Goal: Task Accomplishment & Management: Manage account settings

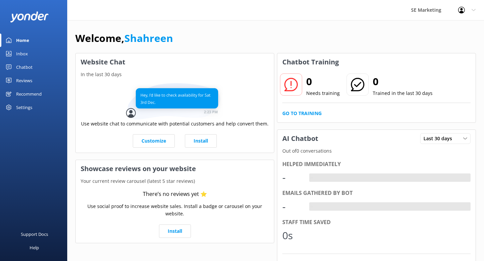
click at [17, 67] on div "Chatbot" at bounding box center [24, 66] width 16 height 13
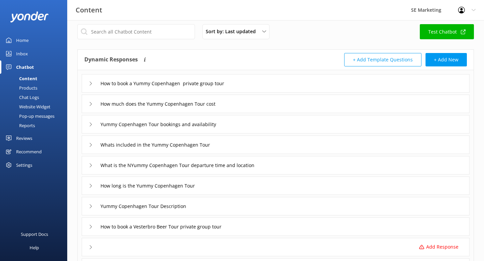
scroll to position [5, 0]
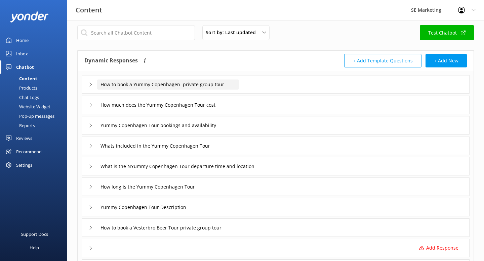
click at [134, 86] on input "How to book a Yummy Copenhagen private group tour" at bounding box center [168, 85] width 142 height 10
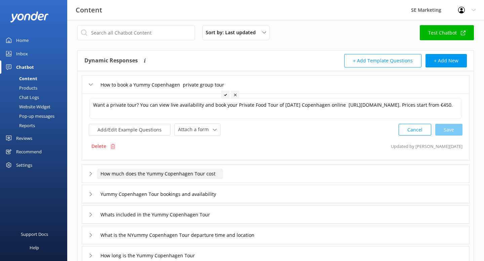
click at [172, 174] on input "How much does the Yummy Copenhagen Tour cost" at bounding box center [160, 174] width 126 height 10
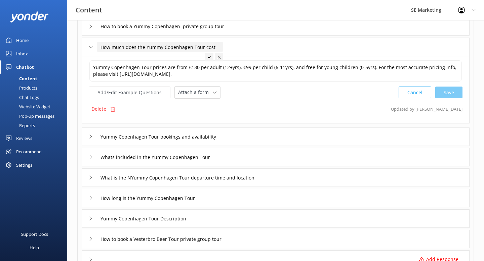
scroll to position [79, 0]
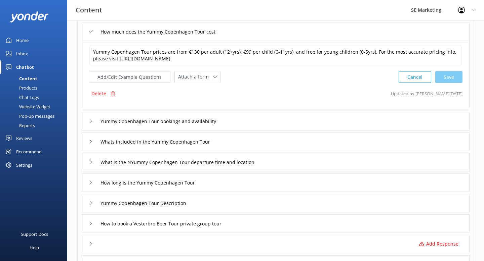
click at [39, 108] on div "Website Widget" at bounding box center [27, 106] width 46 height 9
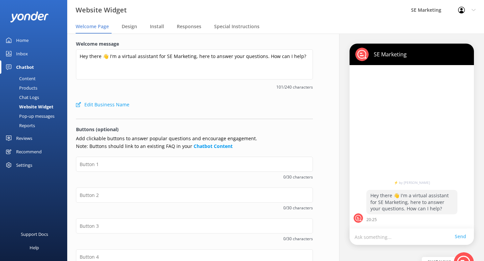
click at [34, 139] on link "Reviews" at bounding box center [33, 138] width 67 height 13
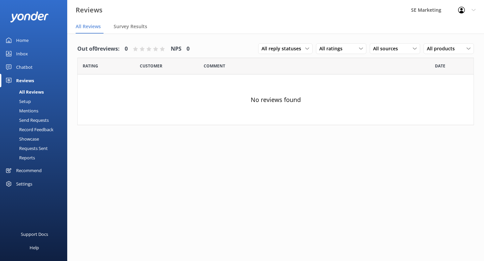
click at [147, 78] on div "No reviews found" at bounding box center [276, 100] width 396 height 50
click at [130, 29] on span "Survey Results" at bounding box center [131, 26] width 34 height 7
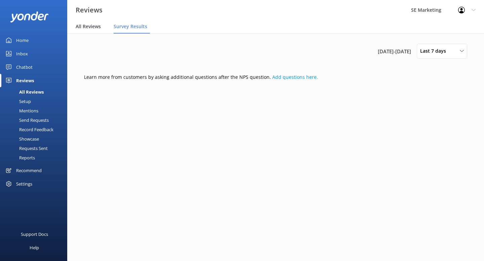
click at [79, 27] on span "All Reviews" at bounding box center [88, 26] width 25 height 7
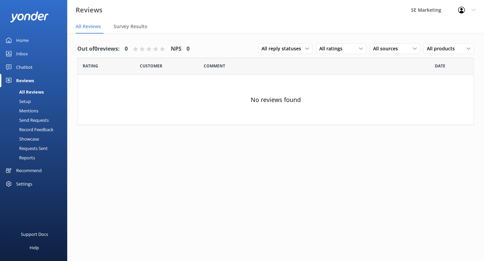
click at [27, 52] on div "Inbox" at bounding box center [22, 53] width 12 height 13
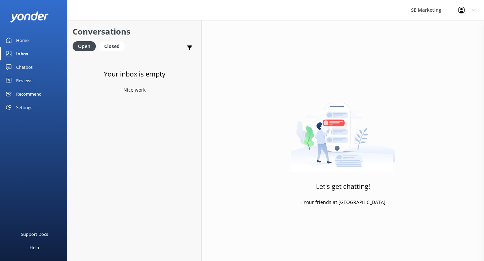
click at [25, 108] on div "Settings" at bounding box center [24, 107] width 16 height 13
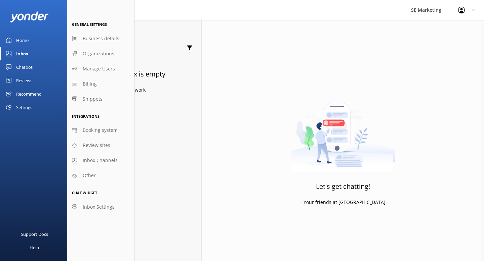
click at [20, 98] on div "Recommend" at bounding box center [29, 93] width 26 height 13
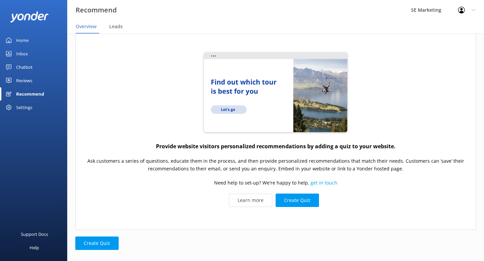
scroll to position [24, 0]
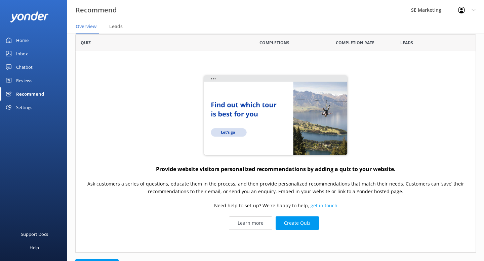
click at [278, 133] on img "grid" at bounding box center [276, 116] width 148 height 84
click at [232, 129] on img "grid" at bounding box center [276, 116] width 148 height 84
click at [234, 108] on img "grid" at bounding box center [276, 116] width 148 height 84
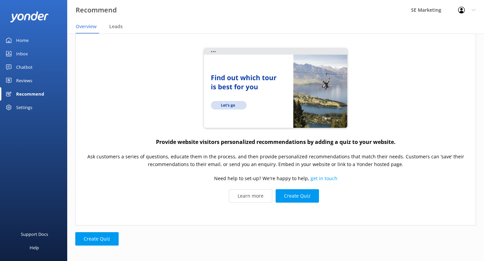
scroll to position [55, 0]
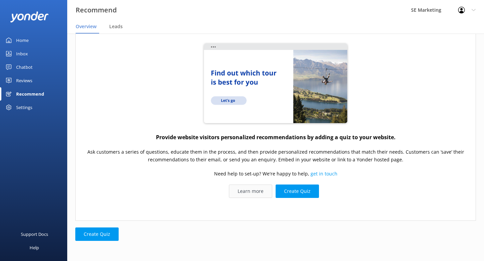
click at [257, 193] on link "Learn more" at bounding box center [250, 191] width 43 height 13
click at [23, 81] on div "Reviews" at bounding box center [24, 80] width 16 height 13
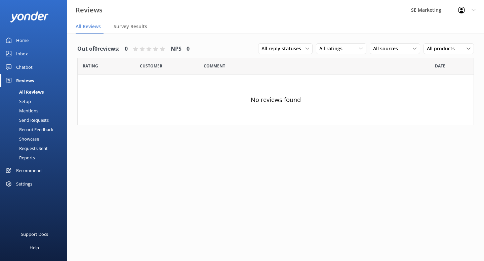
click at [23, 101] on div "Setup" at bounding box center [17, 101] width 27 height 9
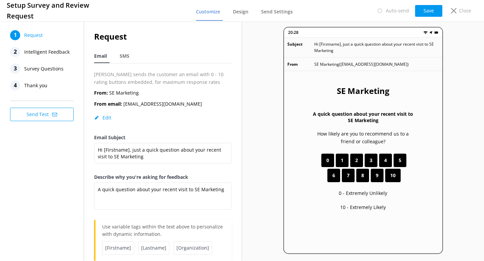
scroll to position [17, 0]
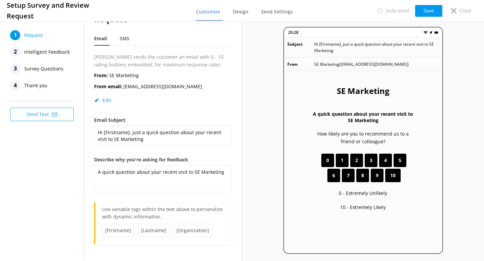
click at [395, 178] on span "10" at bounding box center [392, 175] width 5 height 7
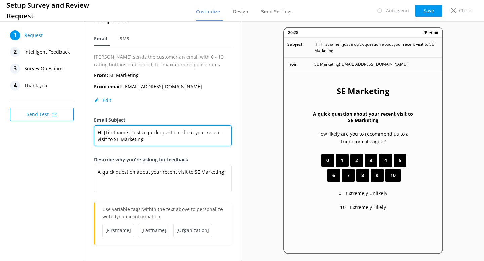
click at [197, 139] on textarea "Hi [Firstname], just a quick question about your recent visit to SE Marketing" at bounding box center [162, 136] width 137 height 20
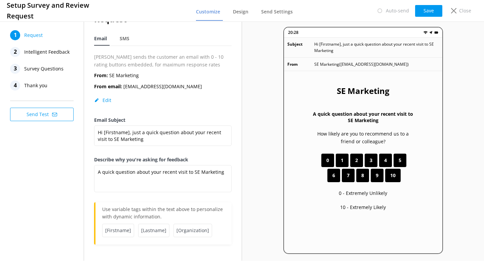
click at [397, 161] on div "5" at bounding box center [399, 160] width 13 height 13
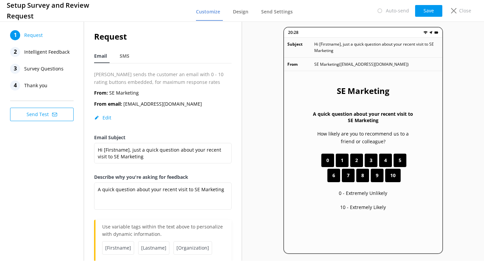
click at [39, 51] on span "Intelligent Feedback" at bounding box center [46, 52] width 45 height 10
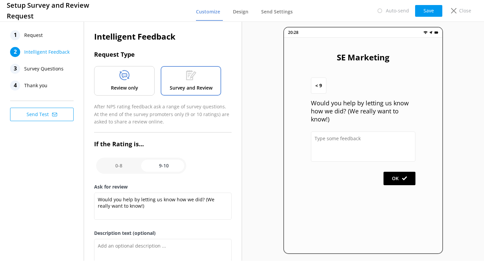
click at [160, 165] on input "checkbox" at bounding box center [141, 166] width 90 height 16
checkbox input "false"
type textarea "Please tell us why"
type textarea "Your feedback is important to help us improve"
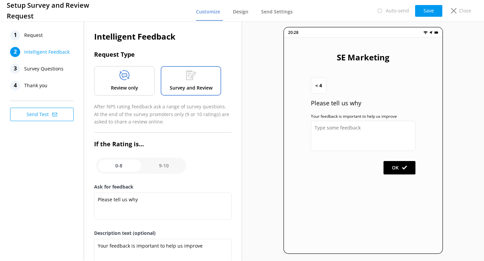
click at [123, 167] on input "checkbox" at bounding box center [141, 166] width 90 height 16
checkbox input "true"
type textarea "Would you help by letting us know how we did? (We really want to know!)"
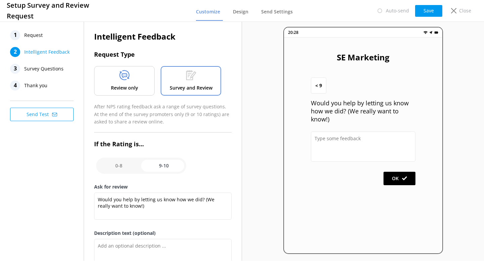
click at [118, 165] on input "checkbox" at bounding box center [141, 166] width 90 height 16
checkbox input "false"
type textarea "Please tell us why"
type textarea "Your feedback is important to help us improve"
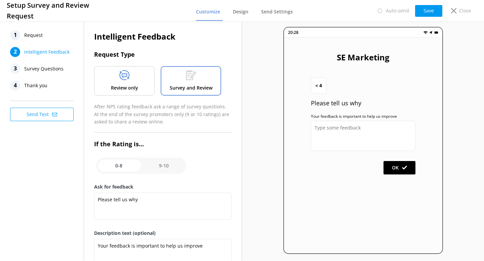
click at [161, 167] on input "checkbox" at bounding box center [141, 166] width 90 height 16
checkbox input "true"
type textarea "Would you help by letting us know how we did? (We really want to know!)"
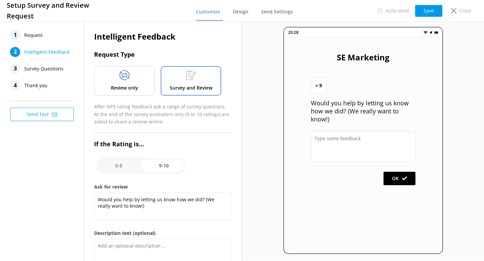
click at [142, 88] on div "Review only" at bounding box center [124, 81] width 60 height 30
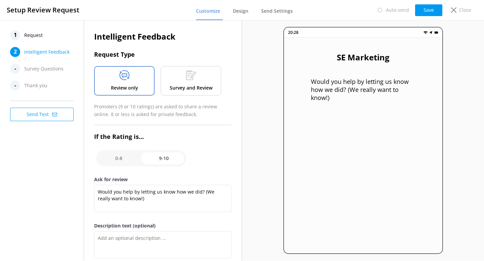
click at [122, 159] on input "checkbox" at bounding box center [141, 158] width 90 height 16
checkbox input "false"
type textarea "Please tell us why"
type textarea "Your feedback is important to help us improve"
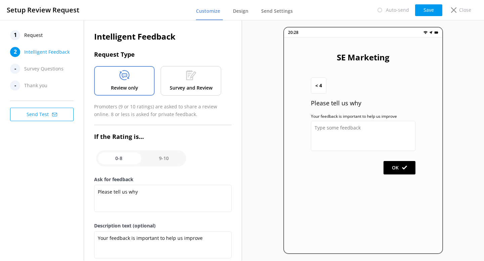
click at [160, 159] on input "checkbox" at bounding box center [141, 158] width 90 height 16
checkbox input "true"
type textarea "Would you help by letting us know how we did? (We really want to know!)"
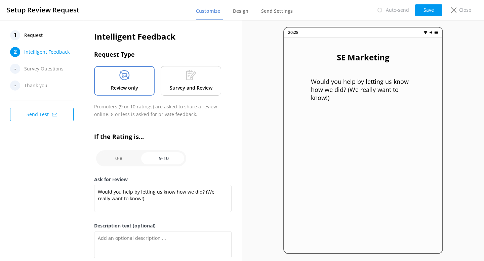
scroll to position [61, 0]
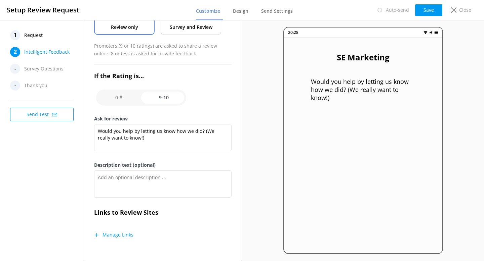
click at [139, 210] on h3 "Links to Review Sites" at bounding box center [162, 213] width 137 height 10
click at [127, 234] on button "Manage Links" at bounding box center [113, 235] width 39 height 7
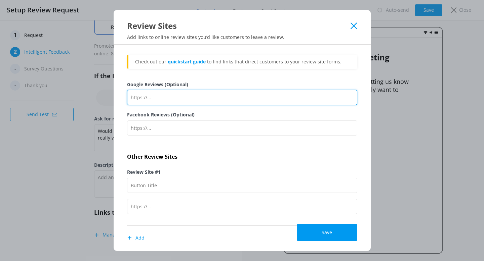
click at [174, 96] on input "Google Reviews (Optional)" at bounding box center [242, 97] width 230 height 15
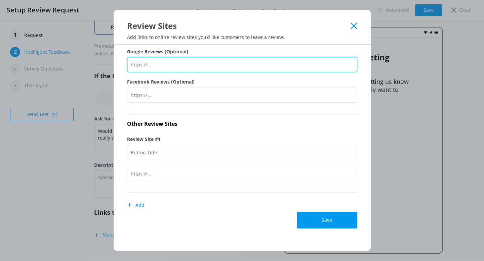
scroll to position [0, 0]
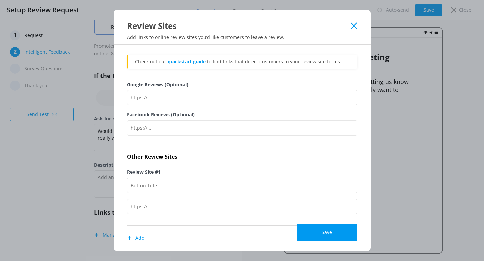
click at [351, 27] on icon at bounding box center [353, 26] width 6 height 7
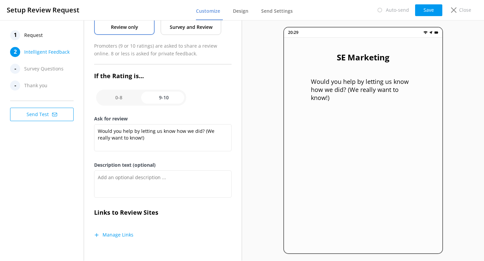
click at [170, 103] on input "checkbox" at bounding box center [141, 98] width 90 height 16
checkbox input "false"
type textarea "Please tell us why"
type textarea "Your feedback is important to help us improve"
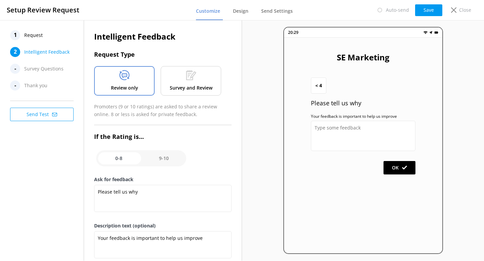
click at [168, 160] on input "checkbox" at bounding box center [141, 158] width 90 height 16
checkbox input "true"
type textarea "Would you help by letting us know how we did? (We really want to know!)"
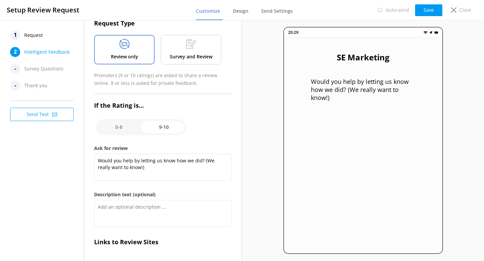
scroll to position [61, 0]
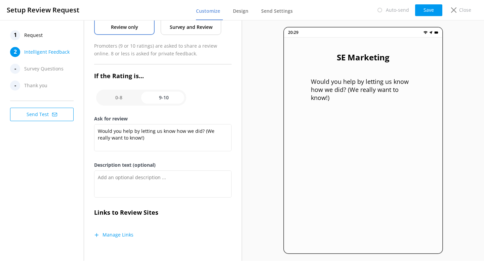
click at [139, 152] on div "Would you help by letting us know how we did? (We really want to know!)" at bounding box center [162, 139] width 137 height 30
click at [140, 137] on textarea "Would you help by letting us know how we did? (We really want to know!)" at bounding box center [162, 137] width 137 height 27
click at [119, 232] on button "Manage Links" at bounding box center [113, 235] width 39 height 7
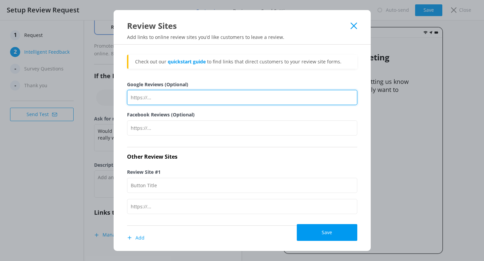
click at [176, 96] on input "Google Reviews (Optional)" at bounding box center [242, 97] width 230 height 15
click at [144, 96] on input "Google Reviews (Optional)" at bounding box center [242, 97] width 230 height 15
paste input "[URL][DOMAIN_NAME]"
type input "[URL][DOMAIN_NAME]"
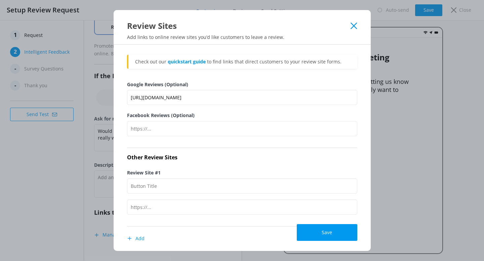
scroll to position [0, 0]
click at [214, 109] on div "Google Reviews (Optional) [URL][DOMAIN_NAME]" at bounding box center [242, 96] width 230 height 31
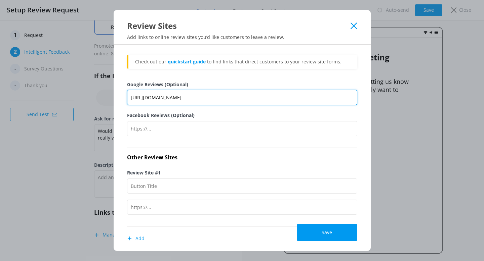
click at [178, 100] on input "[URL][DOMAIN_NAME]" at bounding box center [242, 97] width 230 height 15
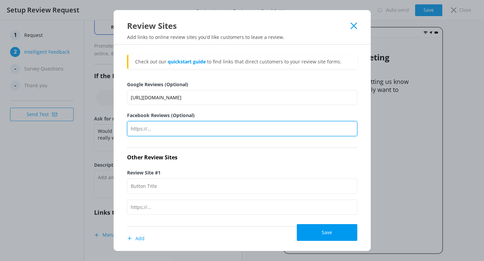
click at [224, 123] on input "Facebook Reviews (Optional)" at bounding box center [242, 128] width 230 height 15
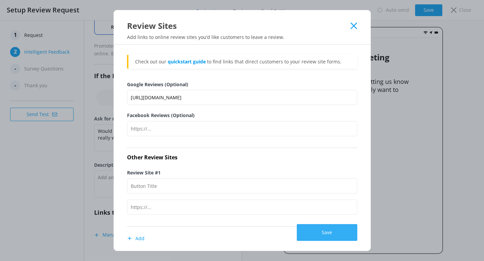
click at [319, 230] on button "Save" at bounding box center [327, 232] width 60 height 17
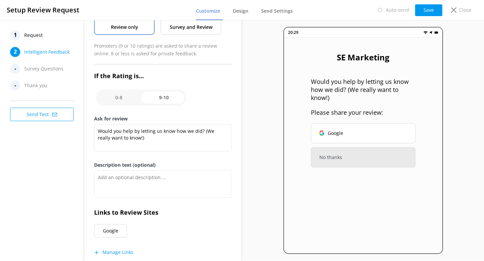
scroll to position [78, 0]
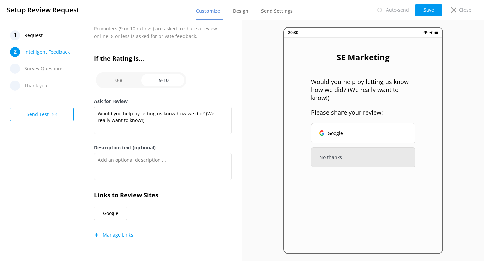
click at [121, 238] on button "Manage Links" at bounding box center [113, 235] width 39 height 7
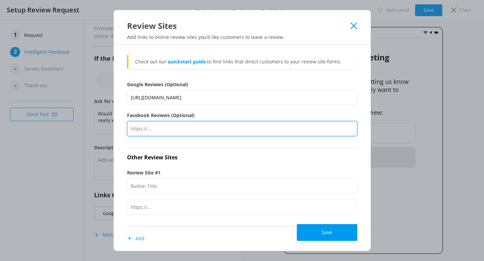
click at [165, 129] on input "Facebook Reviews (Optional)" at bounding box center [242, 128] width 230 height 15
paste input "[URL][DOMAIN_NAME]"
type input "[URL][DOMAIN_NAME]"
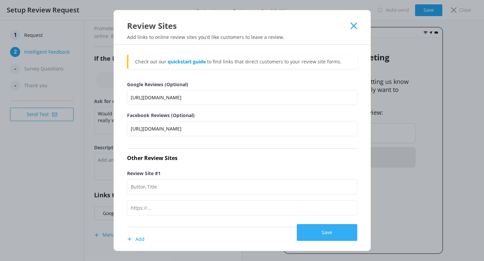
click at [314, 238] on button "Save" at bounding box center [327, 232] width 60 height 17
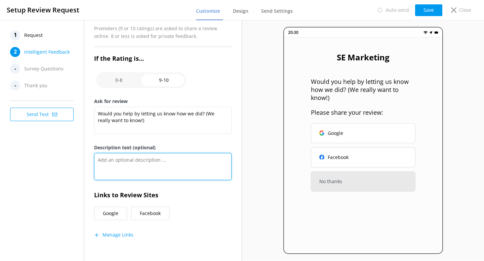
click at [190, 171] on textarea "Description text (optional)" at bounding box center [162, 166] width 137 height 27
click at [125, 238] on button "Manage Links" at bounding box center [113, 235] width 39 height 7
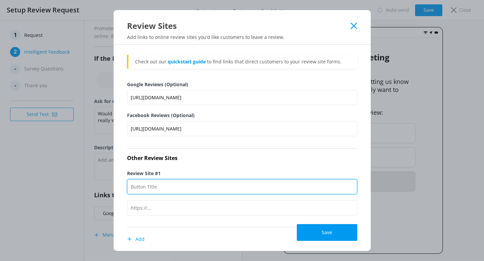
click at [183, 182] on input "Review Site #1" at bounding box center [242, 186] width 230 height 15
paste input "[URL][DOMAIN_NAME]"
click at [143, 188] on input "TripAvisor" at bounding box center [242, 186] width 230 height 15
type input "TripAdvisor"
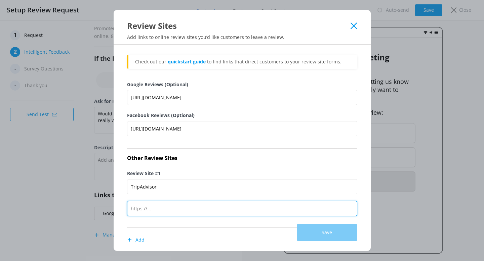
click at [151, 210] on input "text" at bounding box center [242, 208] width 230 height 15
paste input "[URL][DOMAIN_NAME]"
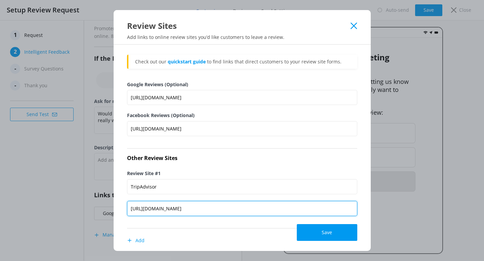
scroll to position [36, 0]
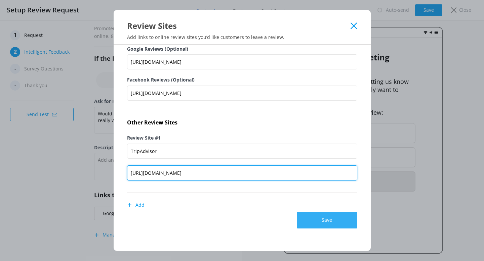
type input "[URL][DOMAIN_NAME]"
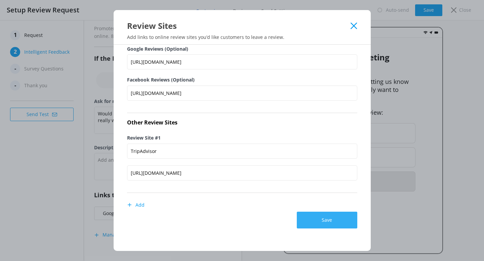
click at [320, 220] on button "Save" at bounding box center [327, 220] width 60 height 17
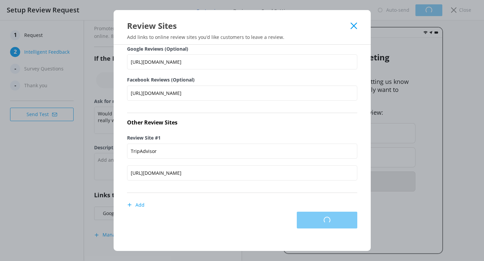
scroll to position [0, 0]
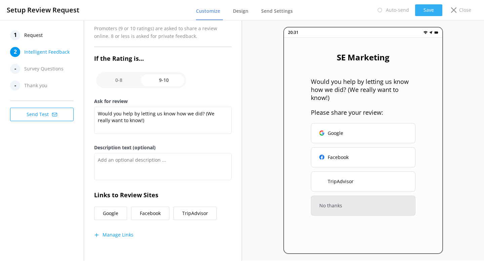
click at [430, 8] on button "Save" at bounding box center [428, 10] width 27 height 12
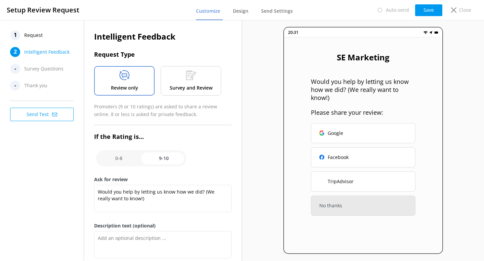
click at [125, 162] on input "checkbox" at bounding box center [141, 158] width 90 height 16
checkbox input "false"
type textarea "Please tell us why"
type textarea "Your feedback is important to help us improve"
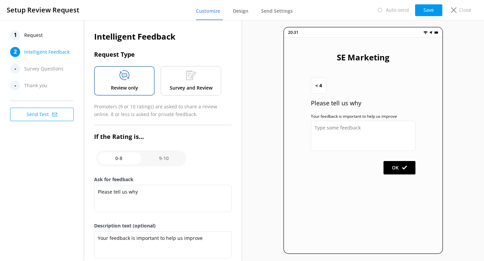
click at [155, 158] on input "checkbox" at bounding box center [141, 158] width 90 height 16
checkbox input "true"
type textarea "Would you help by letting us know how we did? (We really want to know!)"
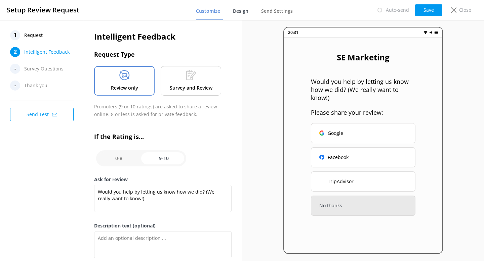
click at [240, 12] on span "Design" at bounding box center [240, 11] width 15 height 7
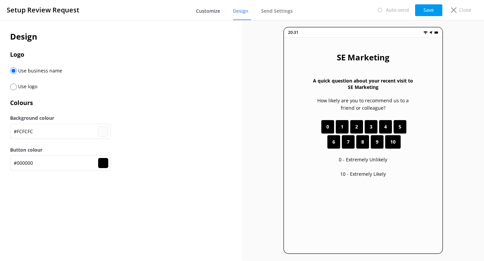
click at [220, 13] on span "Customize" at bounding box center [208, 11] width 24 height 7
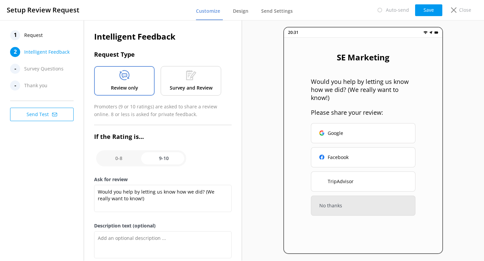
click at [434, 15] on button "Save" at bounding box center [428, 10] width 27 height 12
click at [465, 13] on p "Close" at bounding box center [465, 9] width 12 height 7
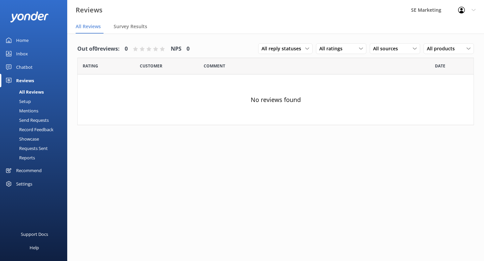
click at [27, 103] on div "Setup" at bounding box center [17, 101] width 27 height 9
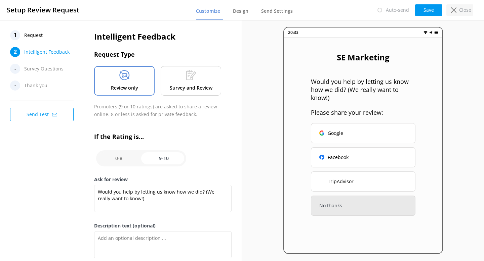
click at [457, 8] on div "Close" at bounding box center [459, 9] width 27 height 11
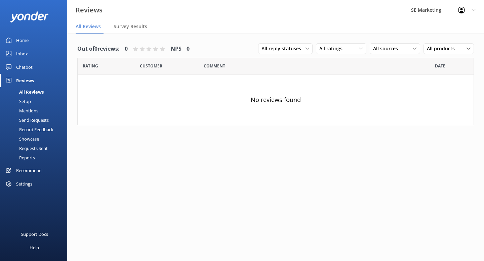
click at [19, 40] on div "Home" at bounding box center [22, 40] width 12 height 13
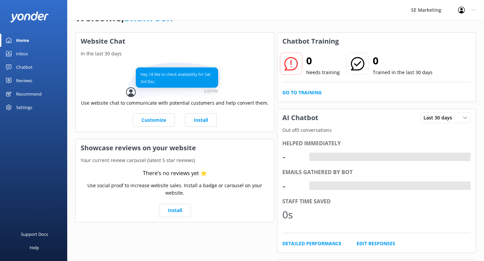
scroll to position [41, 0]
